Goal: Task Accomplishment & Management: Manage account settings

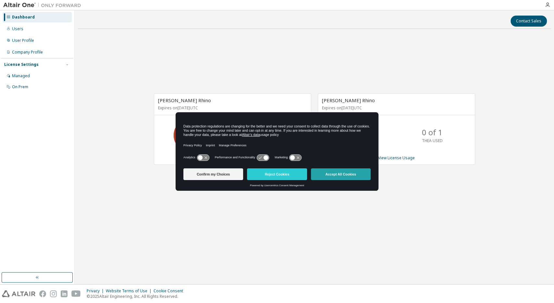
click at [333, 176] on button "Accept All Cookies" at bounding box center [341, 174] width 60 height 12
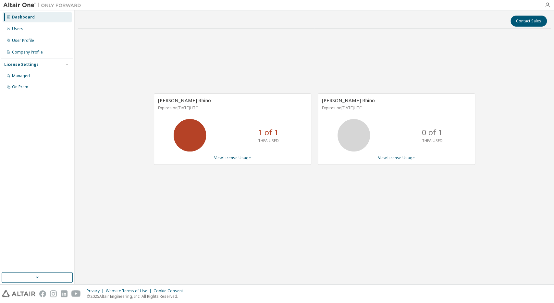
click at [360, 143] on icon at bounding box center [354, 135] width 16 height 16
click at [391, 159] on link "View License Usage" at bounding box center [396, 158] width 37 height 6
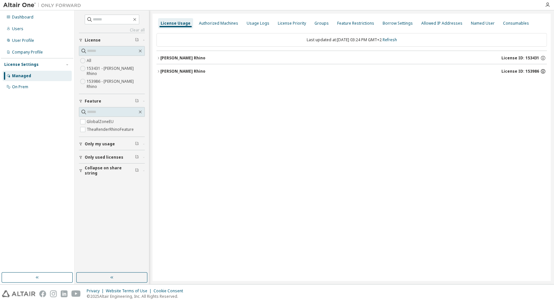
click at [542, 71] on icon "button" at bounding box center [543, 71] width 6 height 6
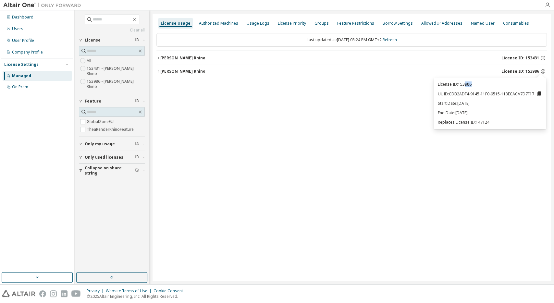
drag, startPoint x: 472, startPoint y: 84, endPoint x: 466, endPoint y: 85, distance: 6.5
click at [466, 85] on p "License ID: 153986" at bounding box center [490, 84] width 104 height 6
drag, startPoint x: 451, startPoint y: 95, endPoint x: 534, endPoint y: 98, distance: 82.8
click at [534, 98] on div "License ID: 153986 UUID: CDB2ADF4-9145-11F0-9515-113ECACA7D7F17 Start Date: [DA…" at bounding box center [490, 104] width 112 height 52
copy p "CDB2ADF4-9145-11F0-9515-113ECACA7D7F17"
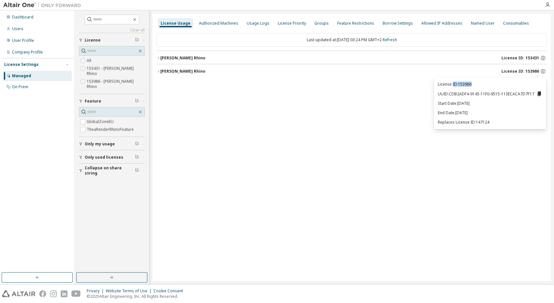
drag, startPoint x: 473, startPoint y: 88, endPoint x: 453, endPoint y: 87, distance: 19.5
click at [453, 87] on div "License ID: 153986 UUID: CDB2ADF4-9145-11F0-9515-113ECACA7D7F17 Start Date: [DA…" at bounding box center [490, 104] width 112 height 52
copy p "ID: 153986"
drag, startPoint x: 488, startPoint y: 123, endPoint x: 477, endPoint y: 125, distance: 11.3
click at [477, 125] on p "Replaces License ID: 147124" at bounding box center [490, 122] width 104 height 6
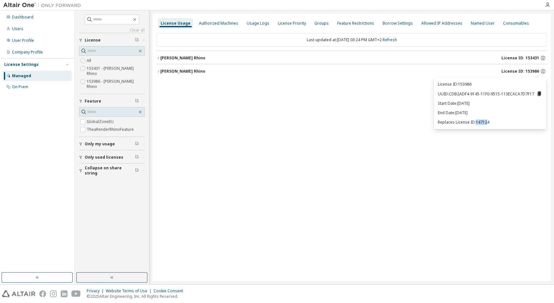
click at [488, 123] on p "Replaces License ID: 147124" at bounding box center [490, 122] width 104 height 6
drag, startPoint x: 490, startPoint y: 123, endPoint x: 477, endPoint y: 123, distance: 12.3
click at [477, 123] on p "Replaces License ID: 147124" at bounding box center [490, 122] width 104 height 6
copy p "147124"
click at [196, 101] on div "License Usage Authorized Machines Usage Logs License Priority Groups Feature Re…" at bounding box center [352, 147] width 398 height 267
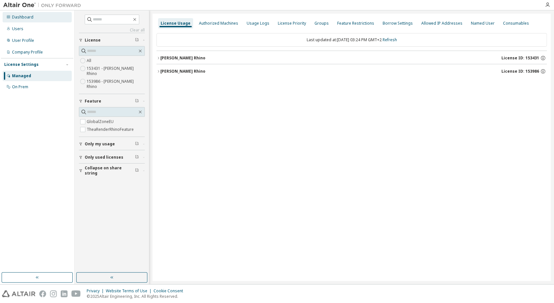
click at [33, 18] on div "Dashboard" at bounding box center [37, 17] width 69 height 10
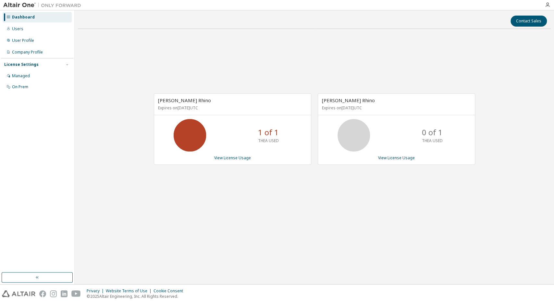
click at [31, 6] on img at bounding box center [43, 5] width 81 height 6
click at [385, 159] on link "View License Usage" at bounding box center [396, 158] width 37 height 6
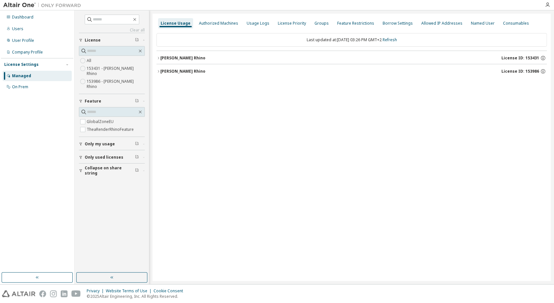
click at [318, 82] on div "License Usage Authorized Machines Usage Logs License Priority Groups Feature Re…" at bounding box center [352, 147] width 398 height 267
click at [323, 76] on button "[PERSON_NAME] Rhino License ID: 153986" at bounding box center [351, 71] width 390 height 14
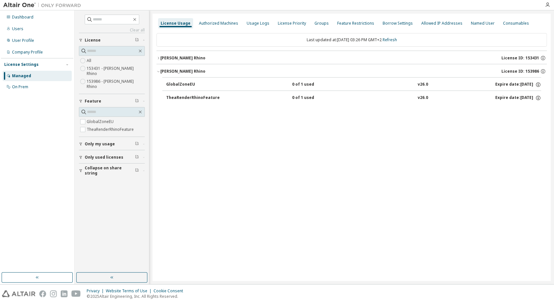
click at [536, 94] on button "TheaRenderRhinoFeature 0 of 1 used v26.0 Expire date: 2028-07-17" at bounding box center [353, 98] width 375 height 14
click at [537, 97] on icon "button" at bounding box center [538, 98] width 6 height 6
click at [475, 126] on div "License Usage Authorized Machines Usage Logs License Priority Groups Feature Re…" at bounding box center [352, 147] width 398 height 267
click at [536, 85] on icon "button" at bounding box center [538, 85] width 6 height 6
click at [476, 128] on div "License Usage Authorized Machines Usage Logs License Priority Groups Feature Re…" at bounding box center [352, 147] width 398 height 267
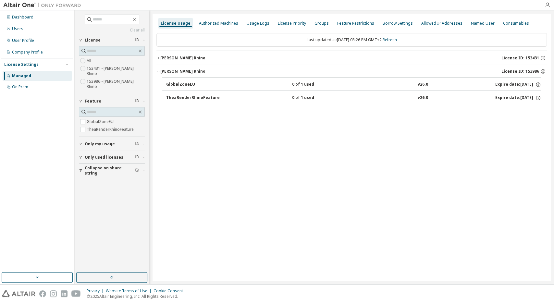
click at [177, 70] on div "[PERSON_NAME] Rhino" at bounding box center [182, 71] width 45 height 5
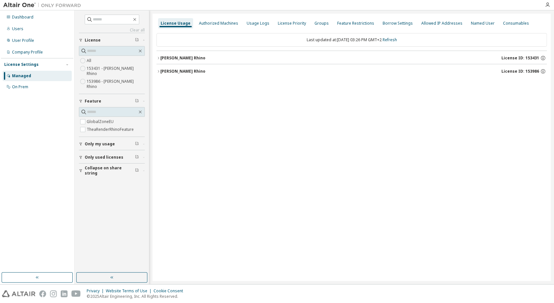
click at [504, 69] on span "License ID: 153986" at bounding box center [520, 71] width 38 height 5
